Goal: Information Seeking & Learning: Learn about a topic

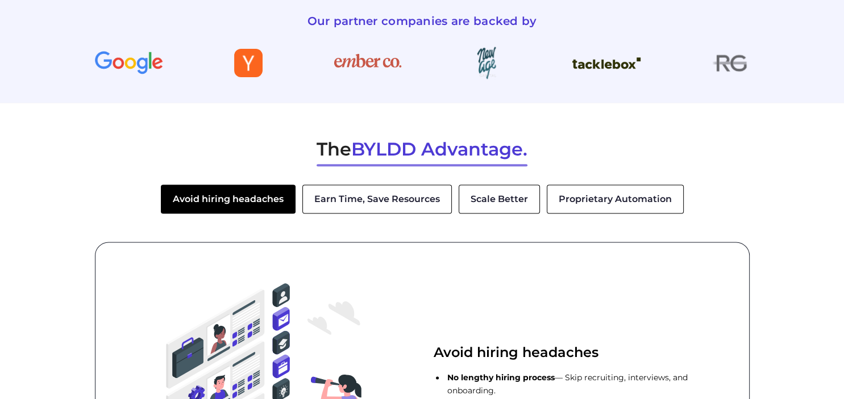
scroll to position [1530, 0]
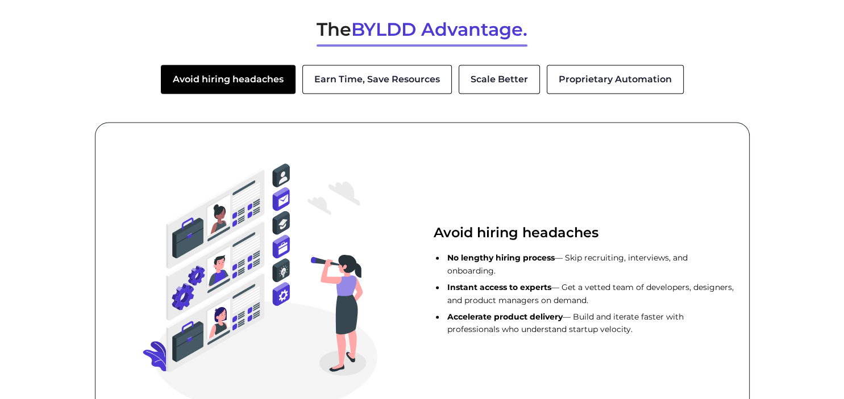
click at [371, 74] on button "Earn Time, Save Resources" at bounding box center [376, 80] width 149 height 30
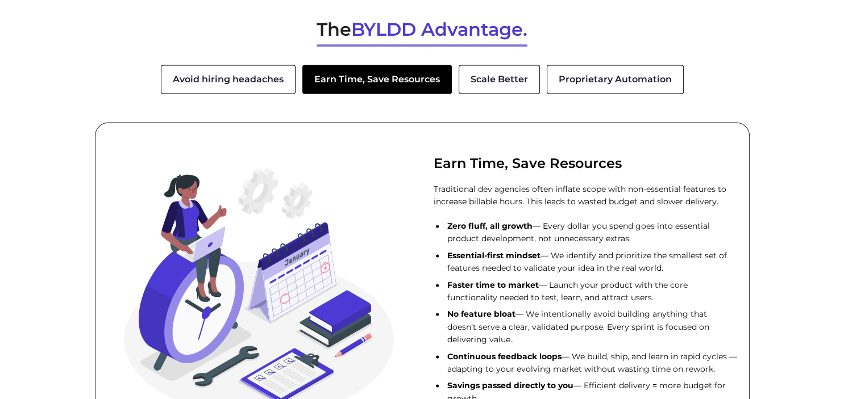
scroll to position [1590, 0]
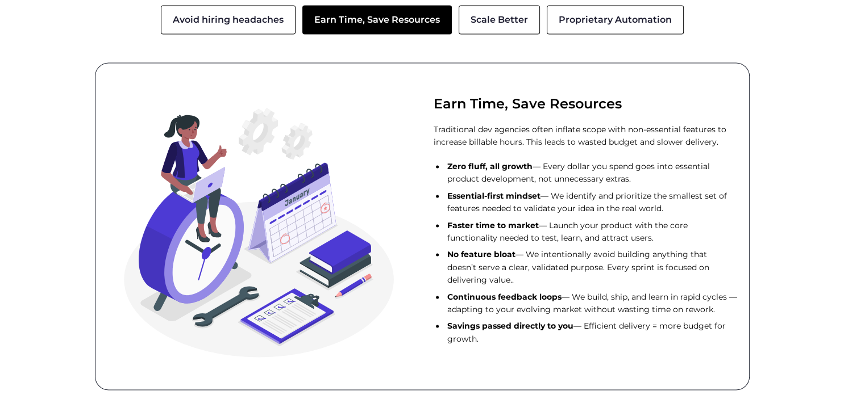
click at [482, 19] on button "Scale Better" at bounding box center [498, 20] width 81 height 30
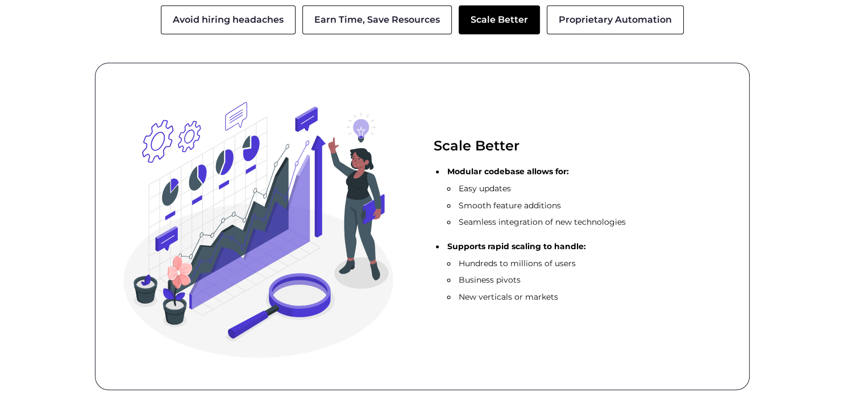
click at [614, 19] on button "Proprietary Automation" at bounding box center [614, 20] width 137 height 30
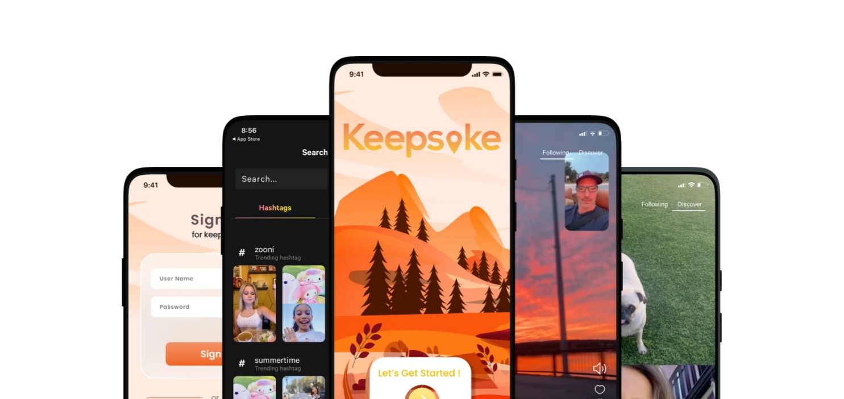
scroll to position [401, 0]
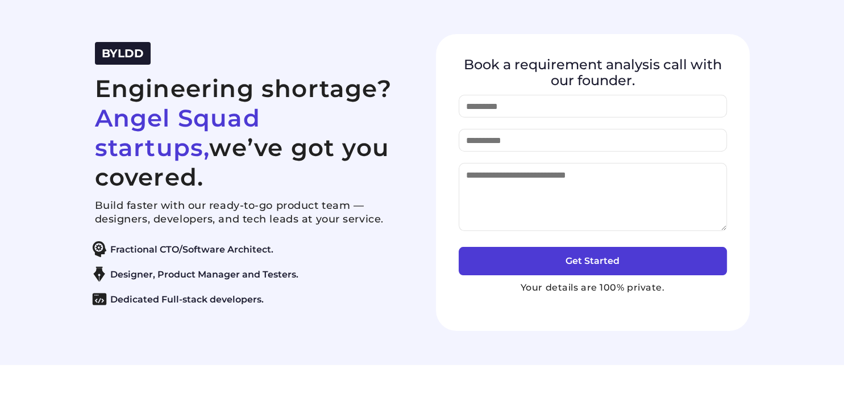
click at [777, 28] on section "BYLDD Engineering shortage? Angel Squad startups, we’ve got you covered. Build …" at bounding box center [422, 182] width 844 height 365
